Goal: Transaction & Acquisition: Purchase product/service

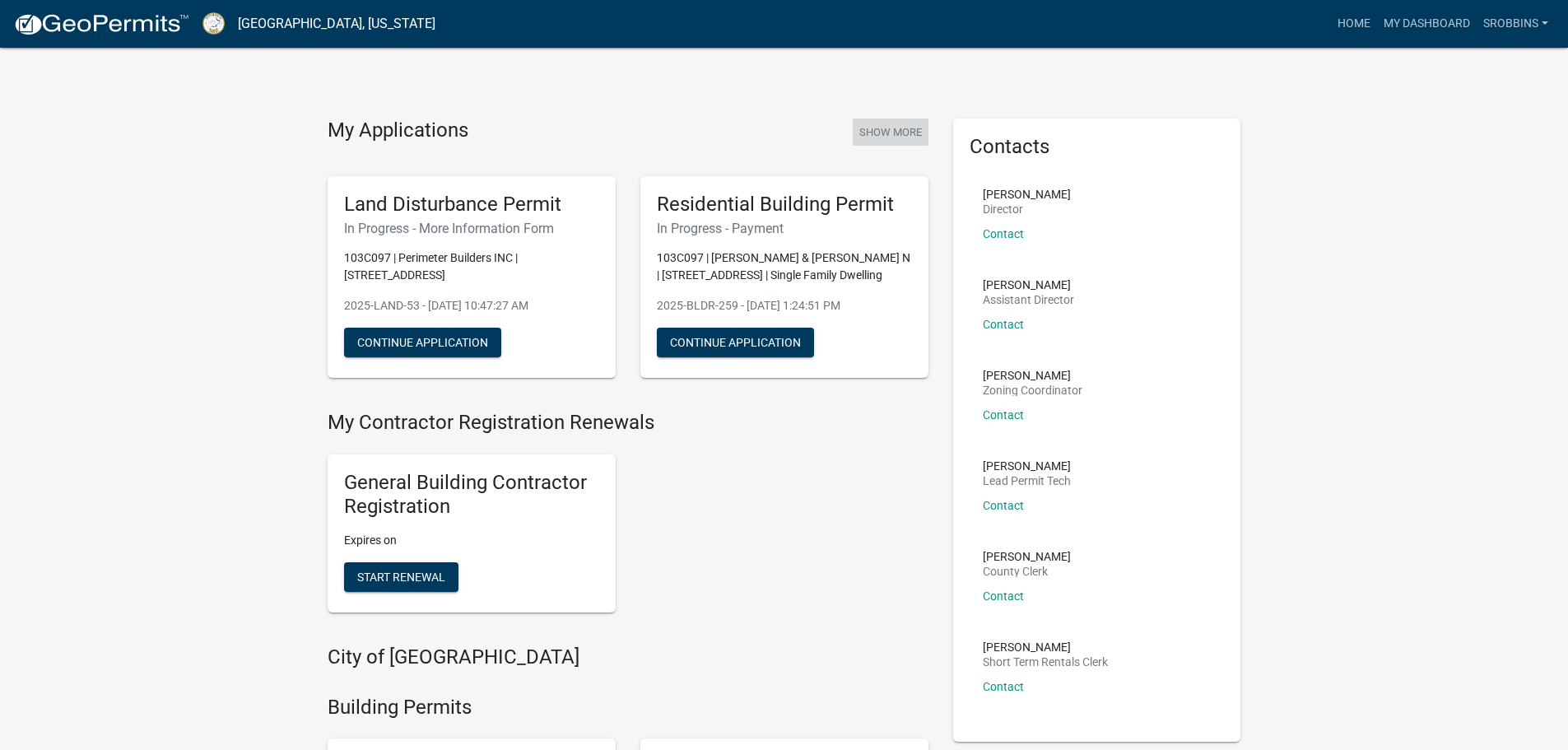
click at [901, 139] on button "Show More" at bounding box center [890, 132] width 76 height 27
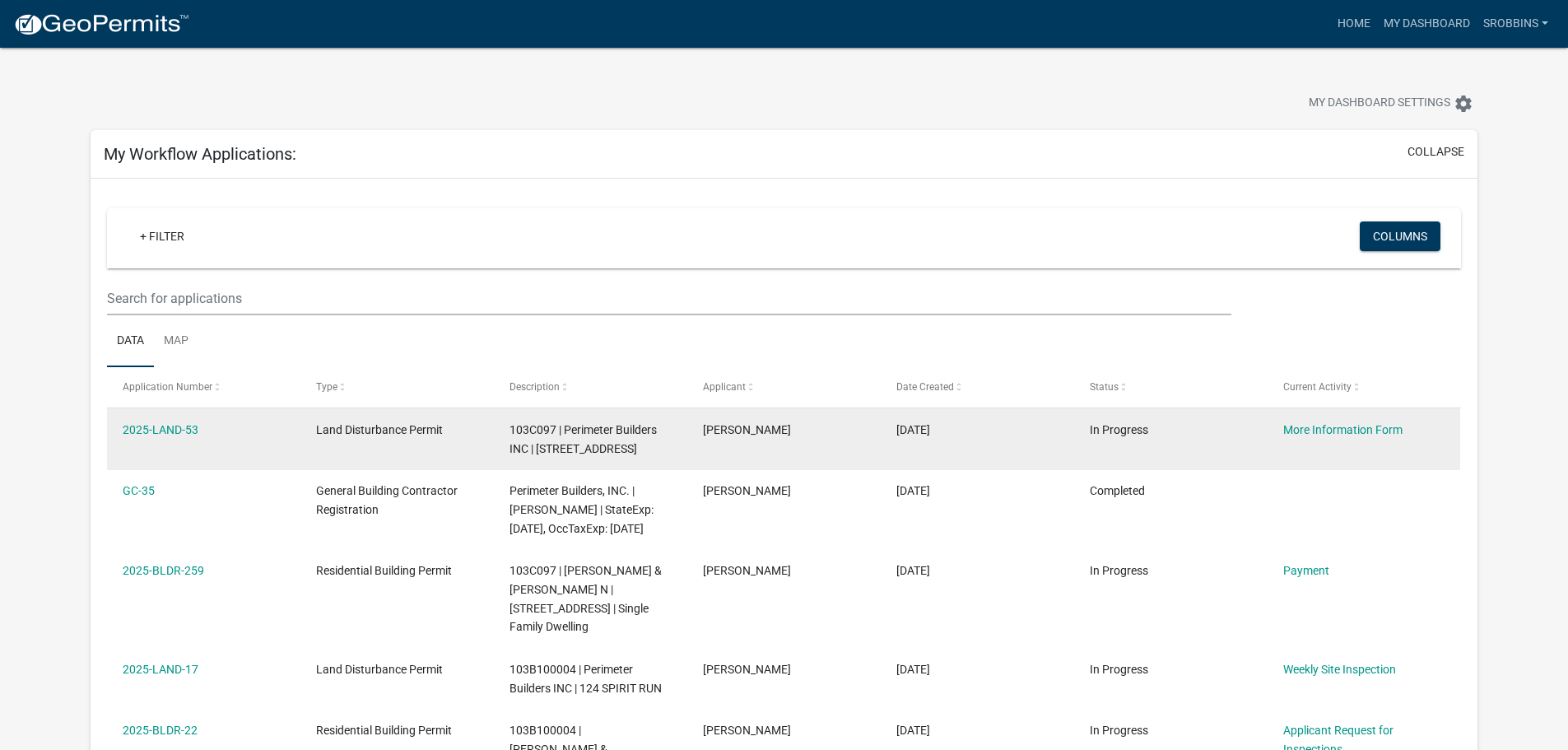
scroll to position [82, 0]
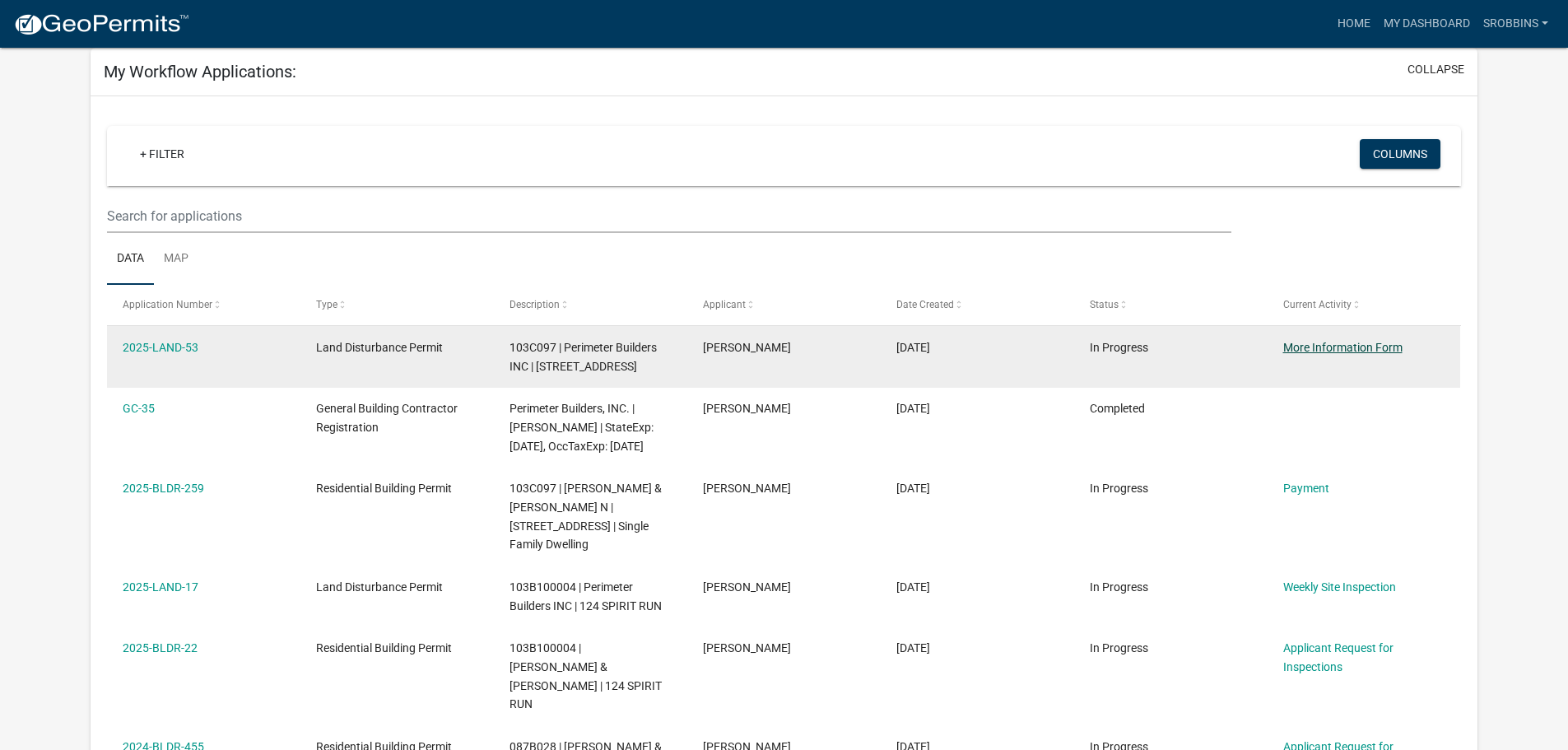
click at [1331, 345] on link "More Information Form" at bounding box center [1342, 347] width 120 height 13
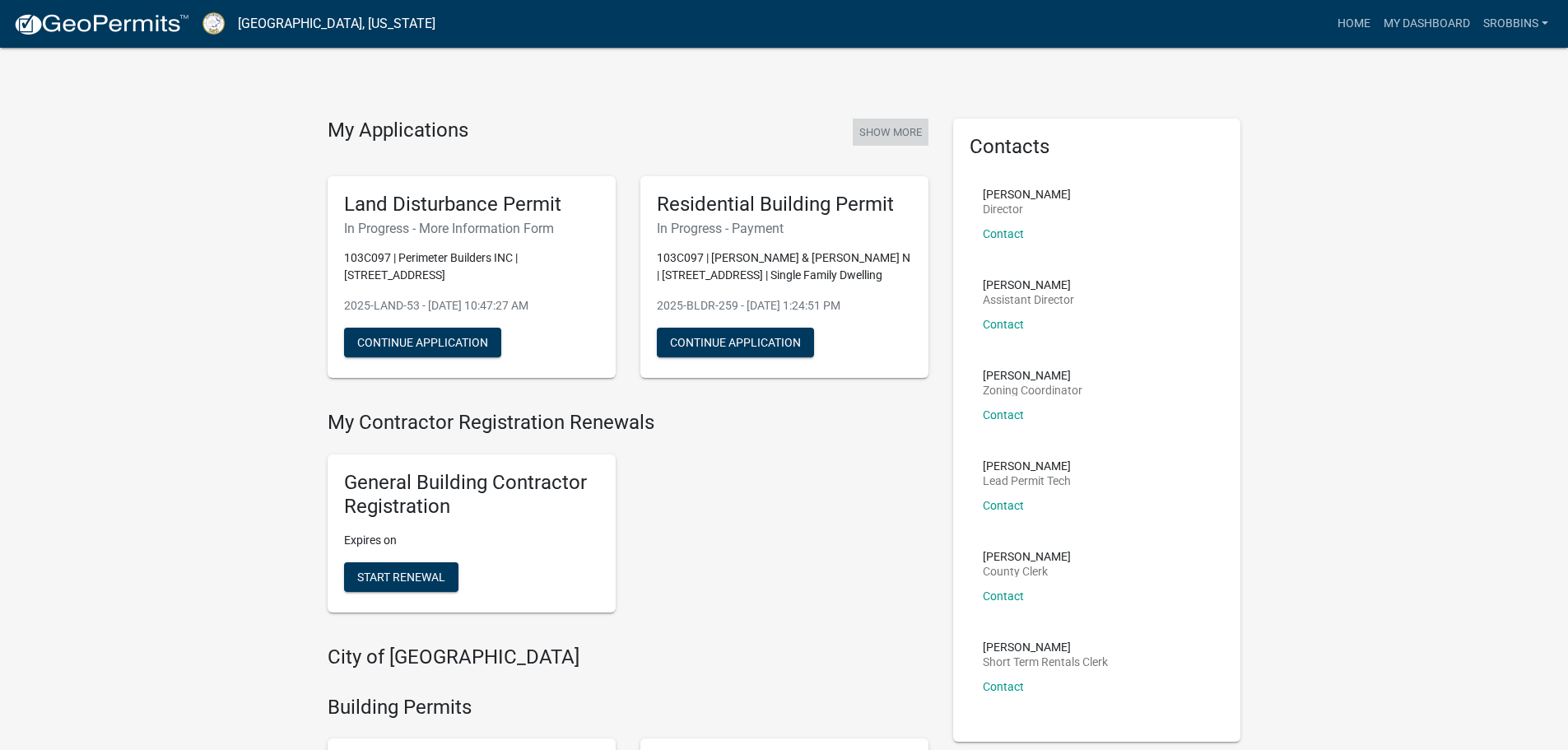
click at [892, 125] on button "Show More" at bounding box center [890, 132] width 76 height 27
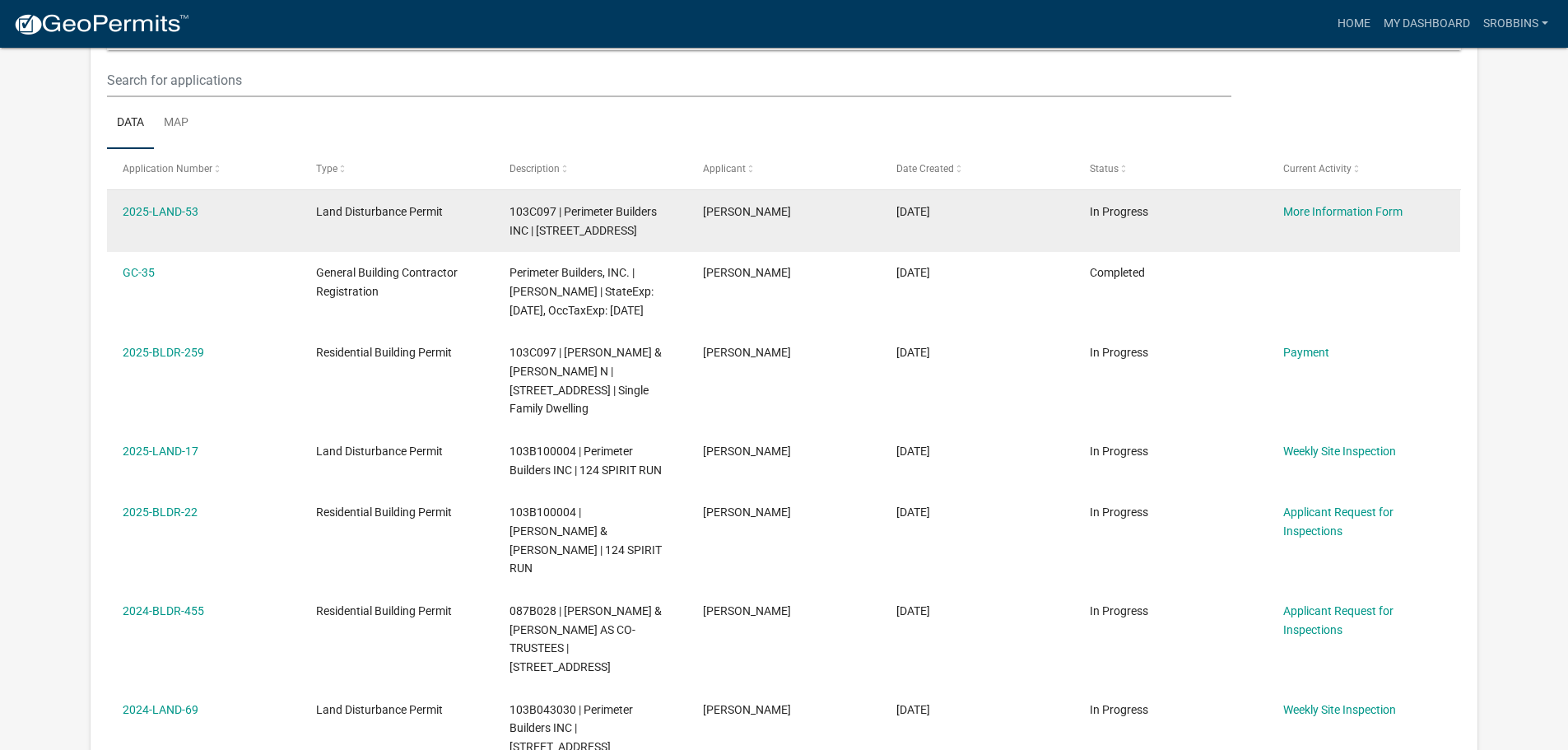
scroll to position [218, 0]
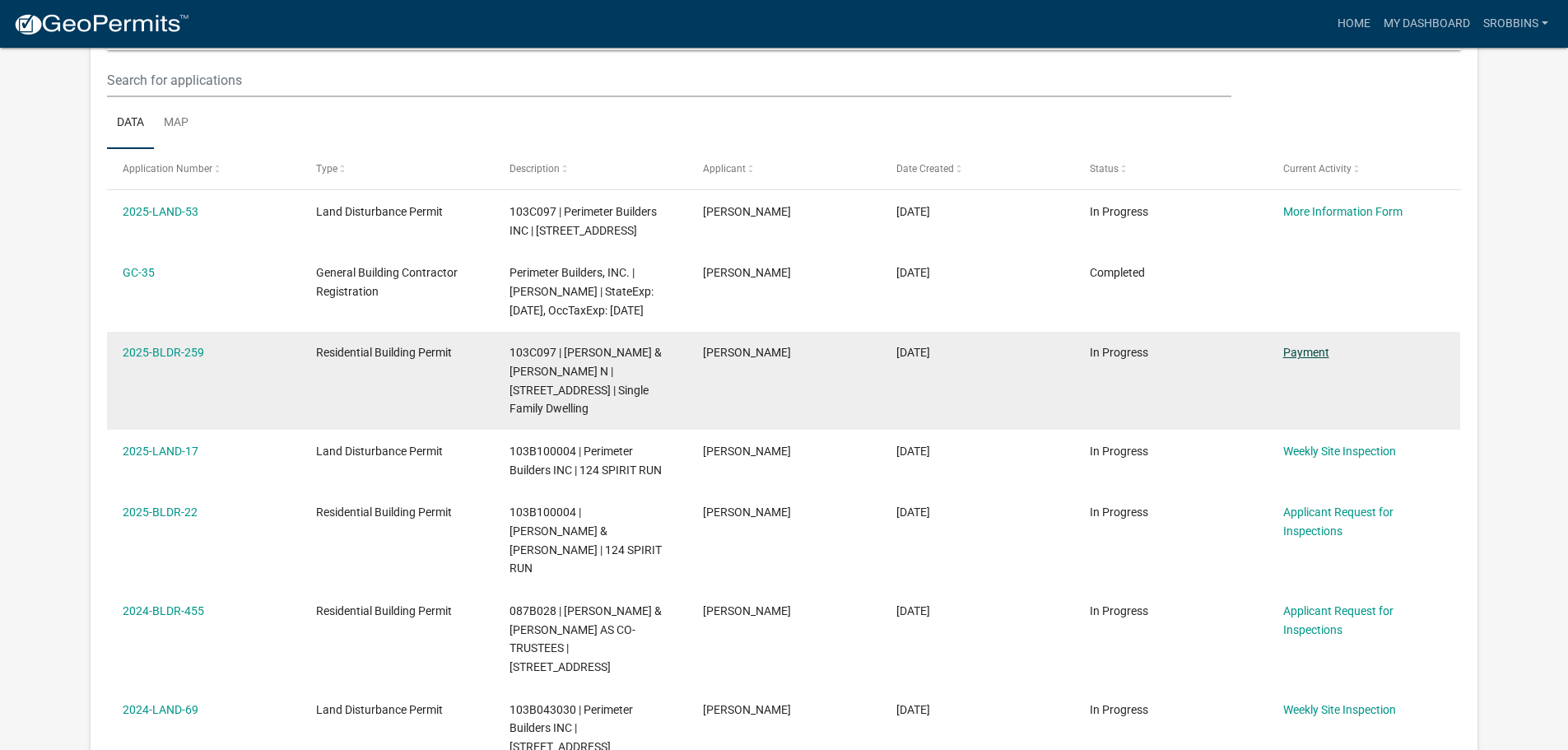
click at [1308, 359] on link "Payment" at bounding box center [1306, 352] width 46 height 13
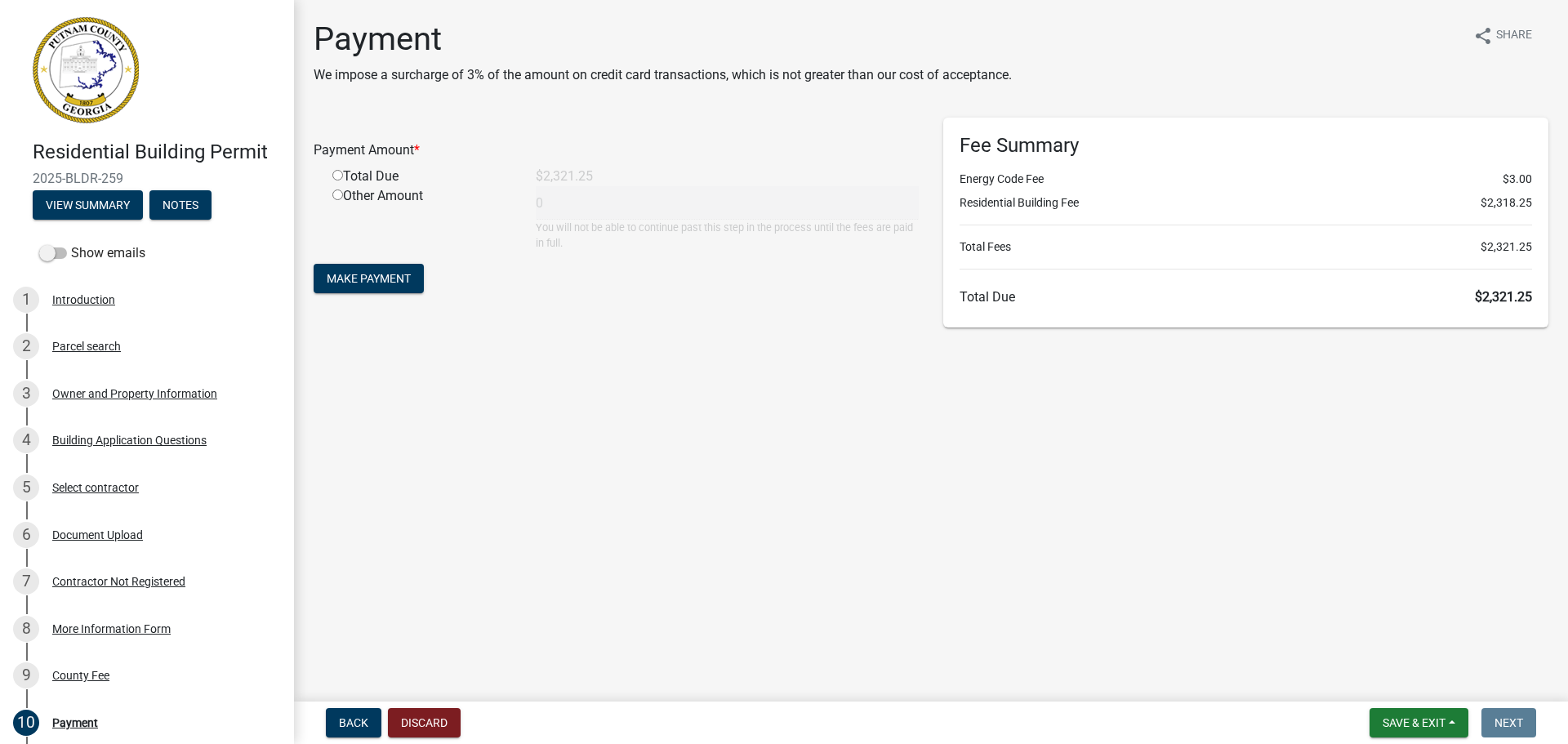
click at [372, 174] on div "Total Due" at bounding box center [421, 176] width 203 height 20
click at [335, 179] on input "radio" at bounding box center [338, 174] width 11 height 11
radio input "true"
type input "2321.25"
click at [351, 732] on button "Back" at bounding box center [354, 723] width 55 height 30
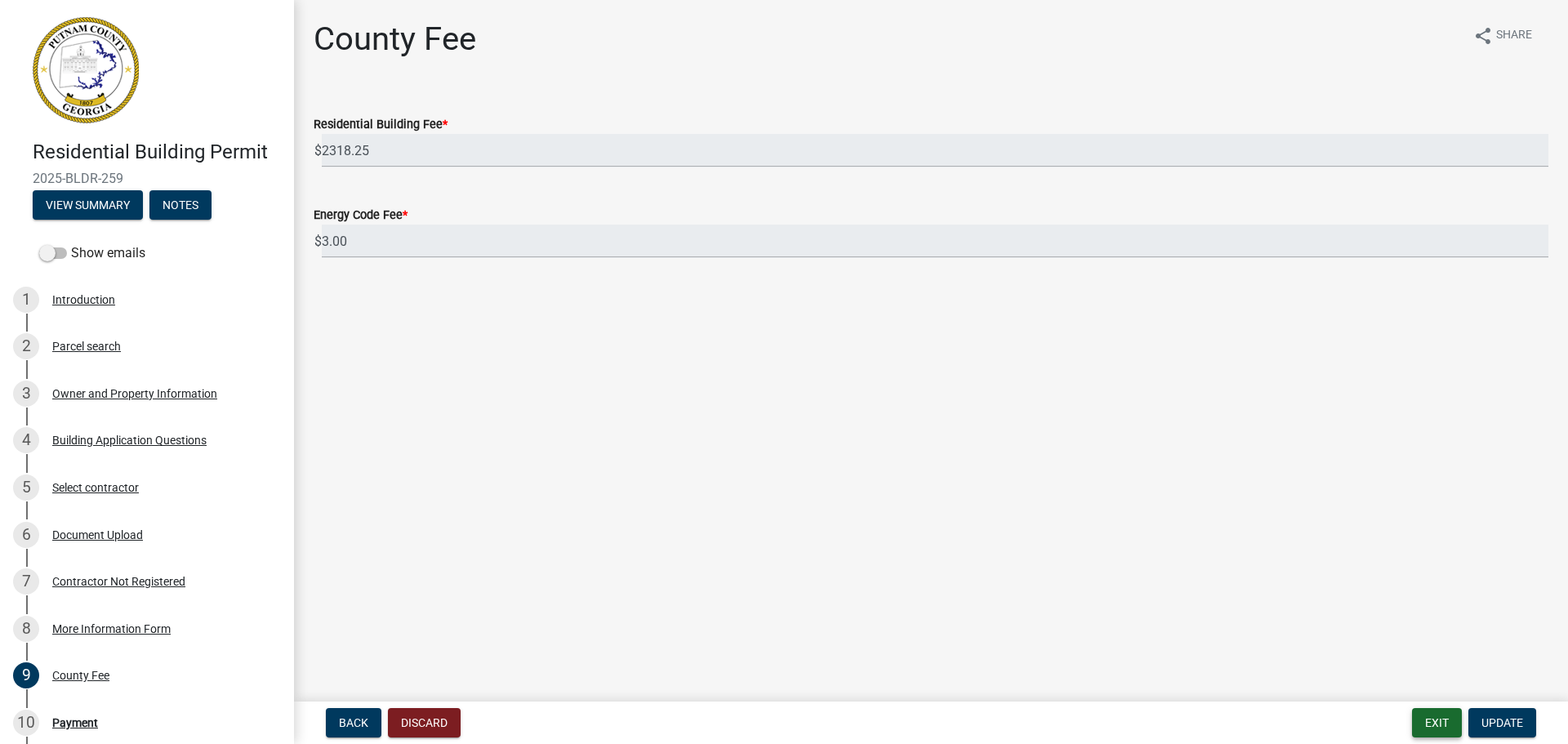
click at [1421, 720] on button "Exit" at bounding box center [1436, 723] width 50 height 30
